Goal: Information Seeking & Learning: Learn about a topic

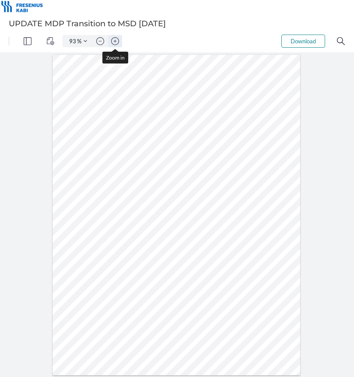
click at [109, 38] on button "Zoom in" at bounding box center [115, 41] width 14 height 12
type input "118"
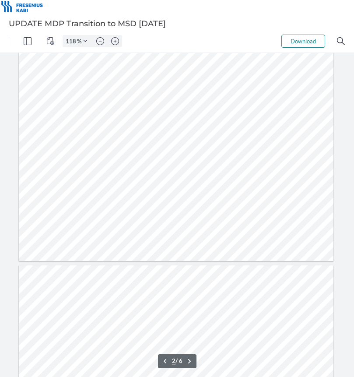
scroll to position [656, 0]
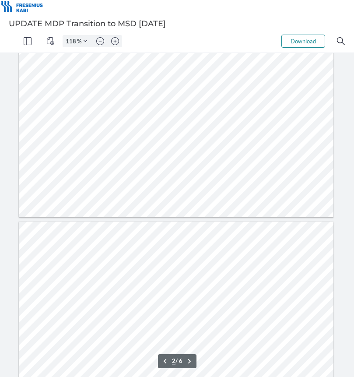
type input "3"
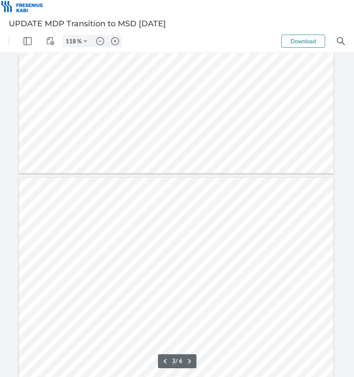
scroll to position [744, 0]
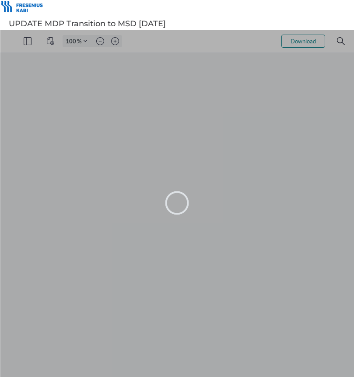
type input "93"
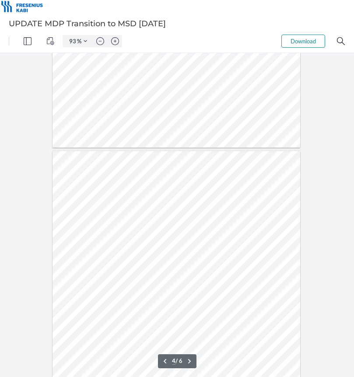
scroll to position [962, 0]
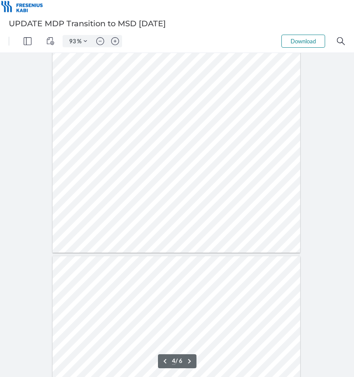
type input "5"
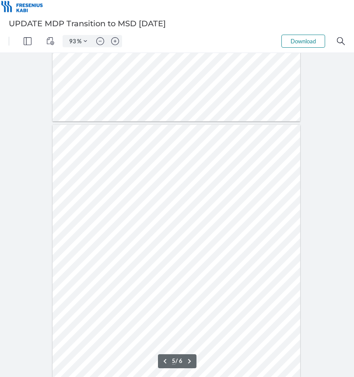
scroll to position [1269, 0]
